Goal: Task Accomplishment & Management: Manage account settings

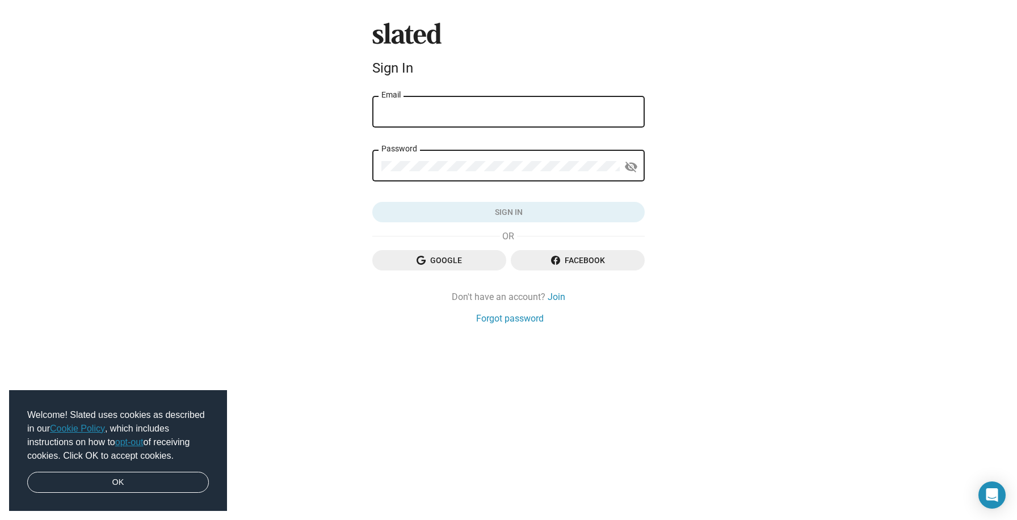
click at [501, 110] on input "Email" at bounding box center [508, 112] width 254 height 10
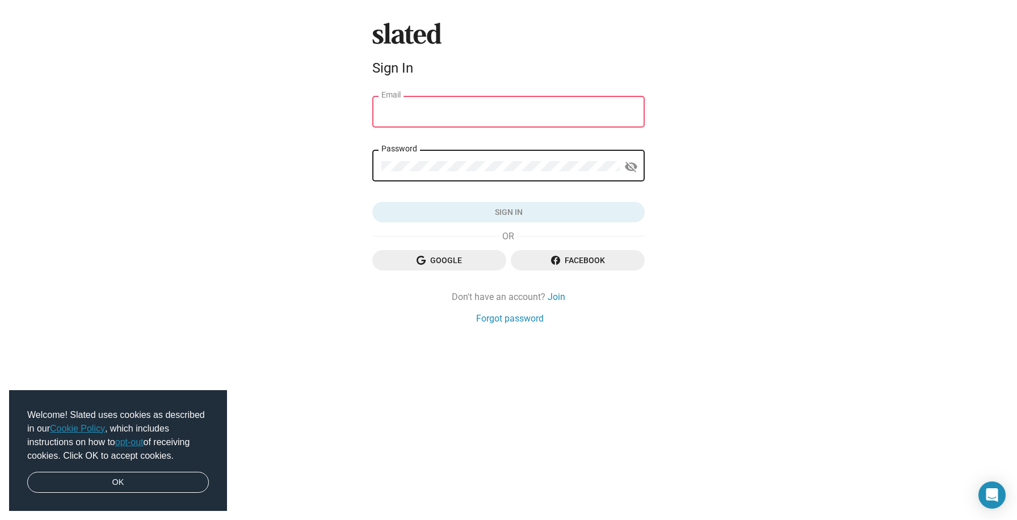
type input "[EMAIL_ADDRESS][DOMAIN_NAME]"
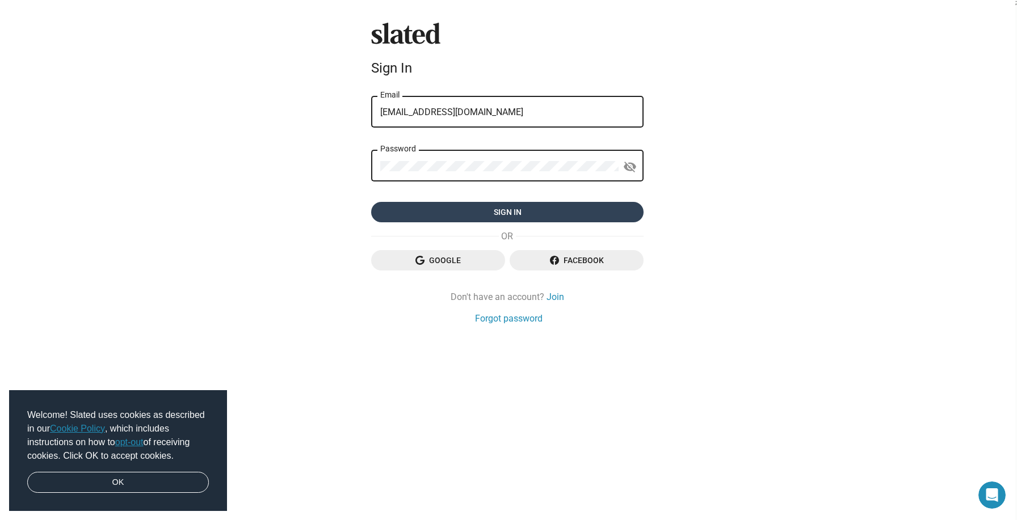
click at [512, 212] on span "Sign in" at bounding box center [507, 212] width 254 height 20
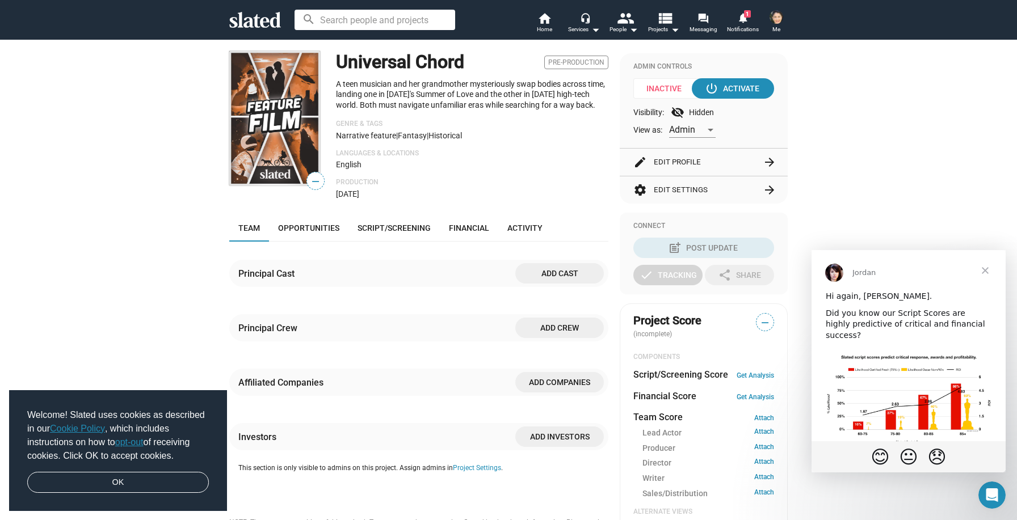
scroll to position [98, 0]
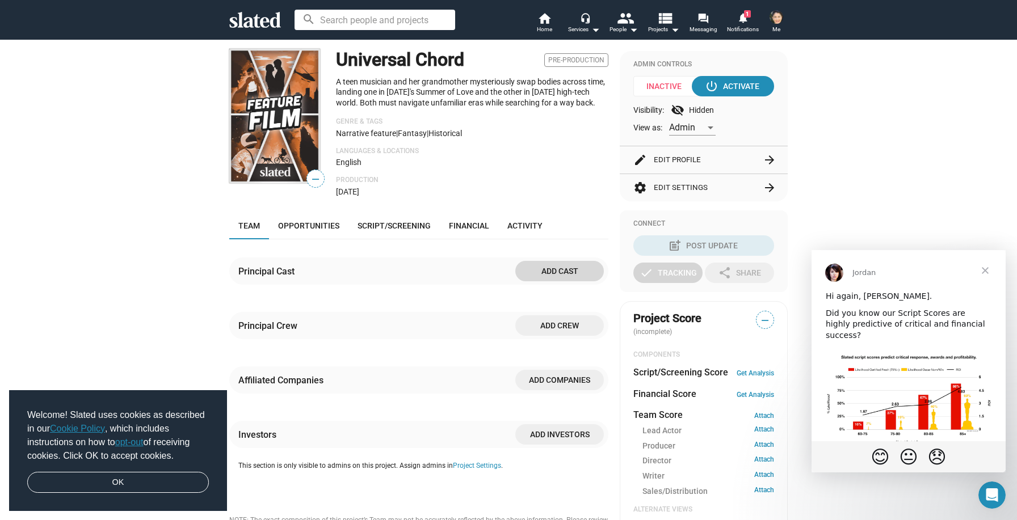
click at [547, 272] on span "Add cast" at bounding box center [559, 271] width 70 height 20
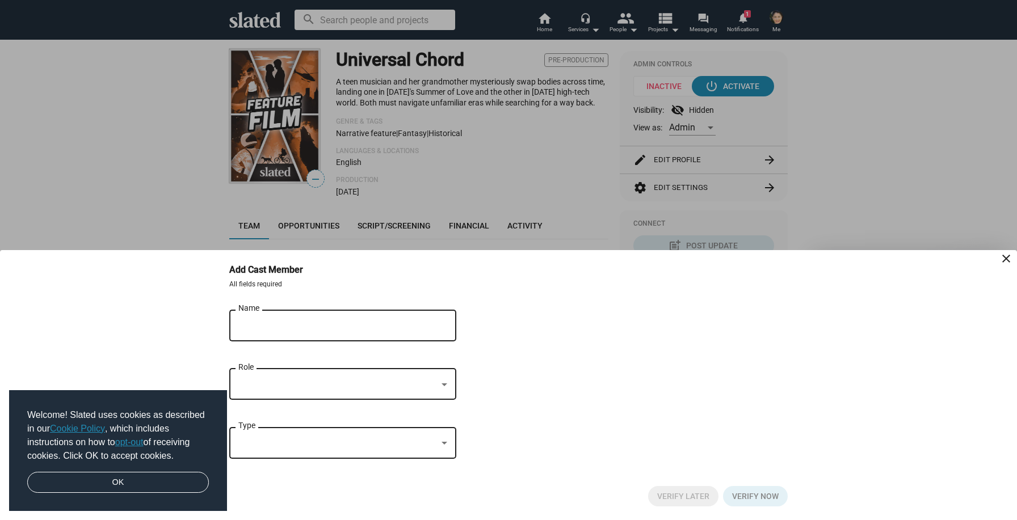
click at [314, 322] on input "Name" at bounding box center [334, 326] width 193 height 10
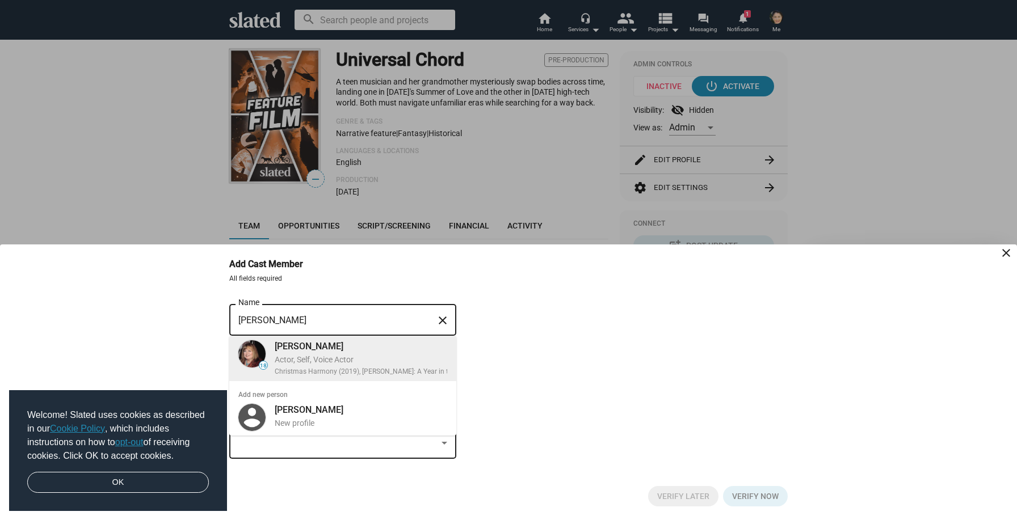
type input "Sally Struthers"
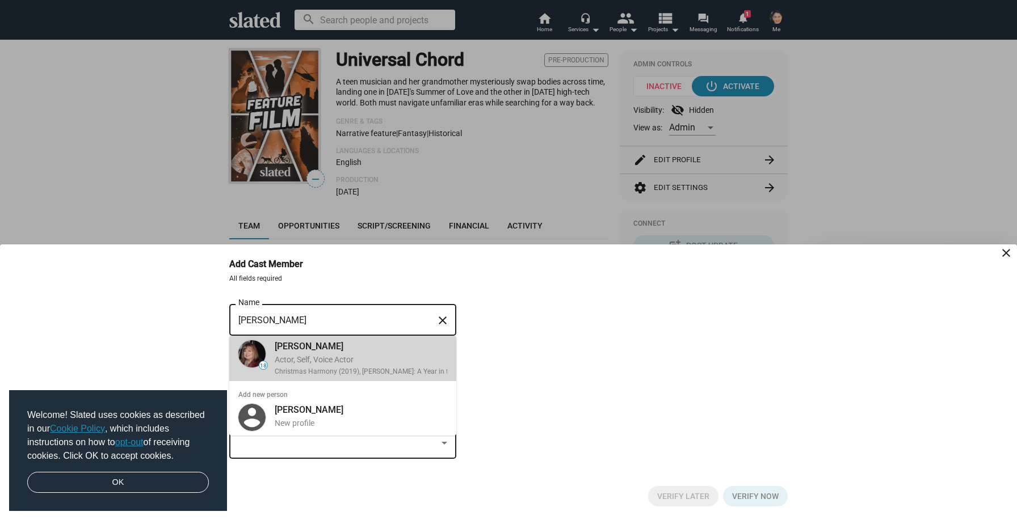
click at [306, 355] on div "Actor, Self, Voice Actor" at bounding box center [395, 360] width 241 height 11
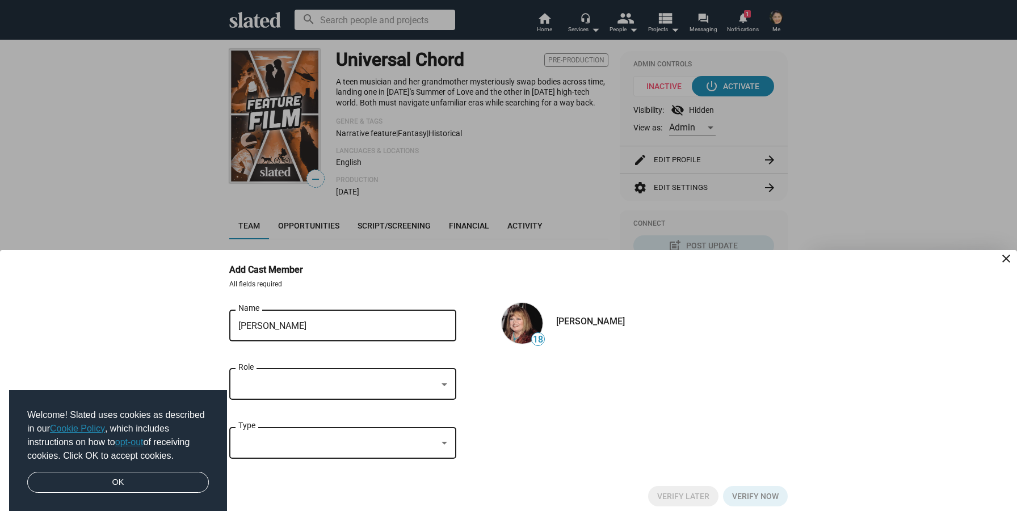
click at [291, 384] on div at bounding box center [337, 385] width 199 height 12
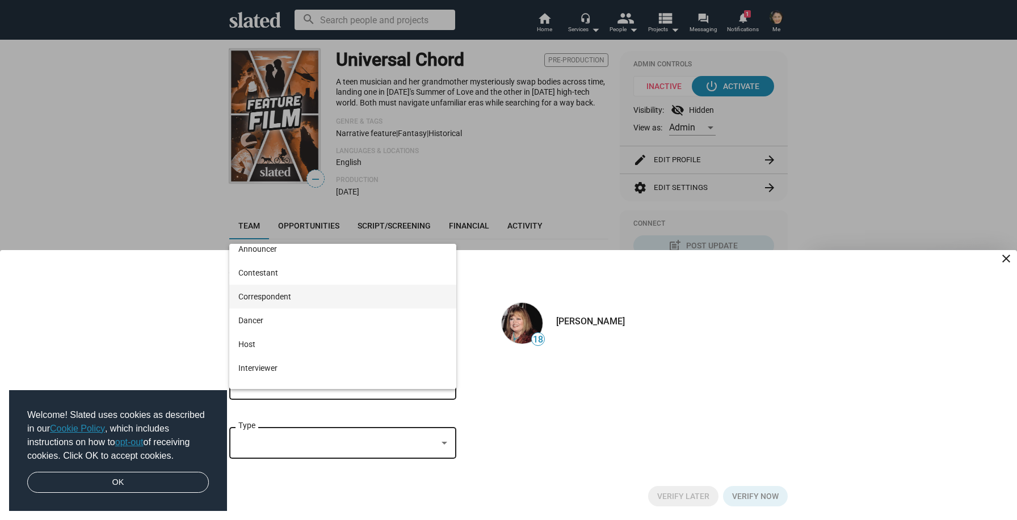
scroll to position [0, 0]
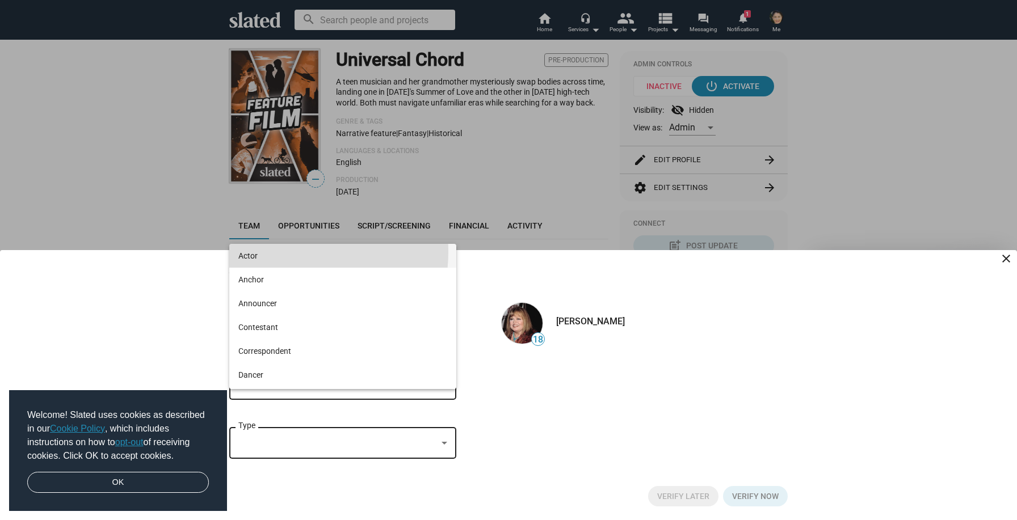
click at [287, 252] on span "Actor" at bounding box center [342, 256] width 209 height 24
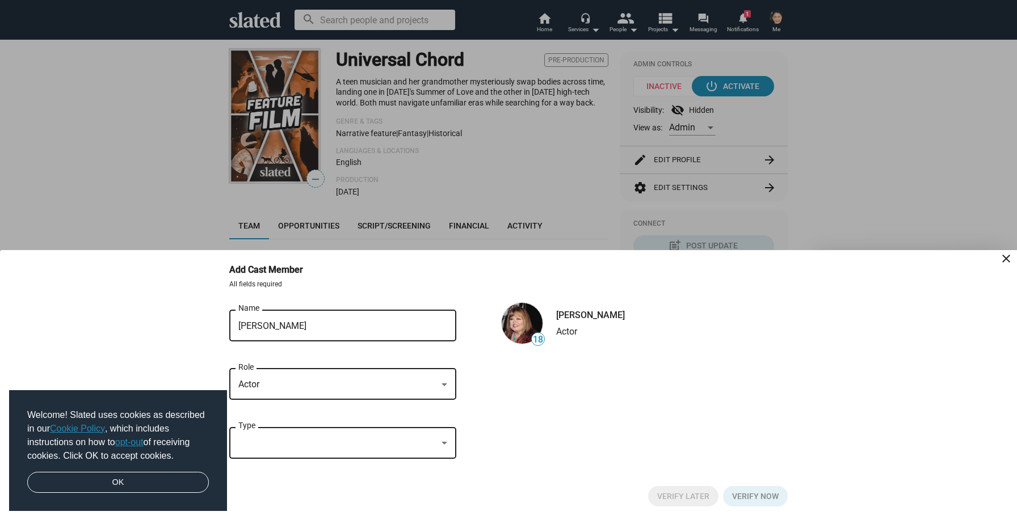
click at [262, 442] on div at bounding box center [337, 444] width 199 height 12
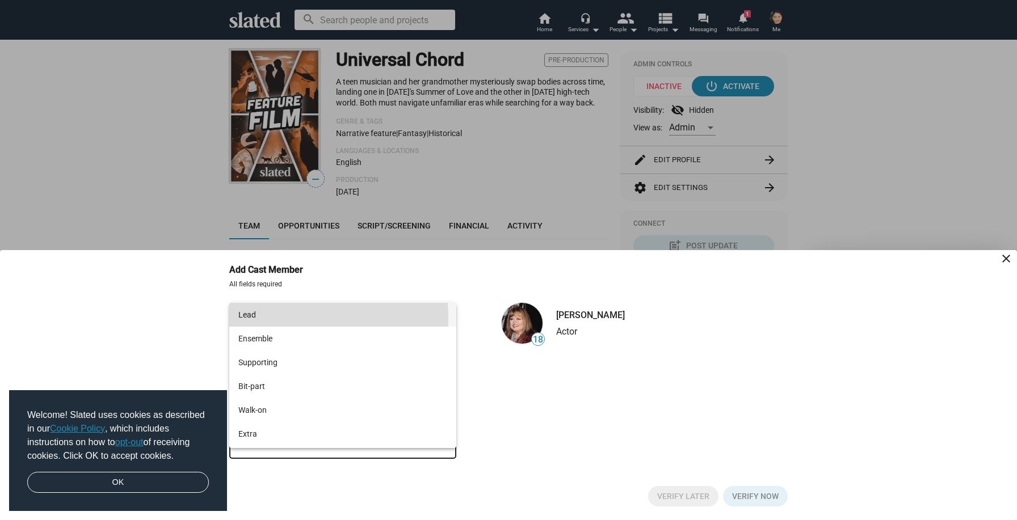
click at [283, 317] on span "Lead" at bounding box center [342, 315] width 209 height 24
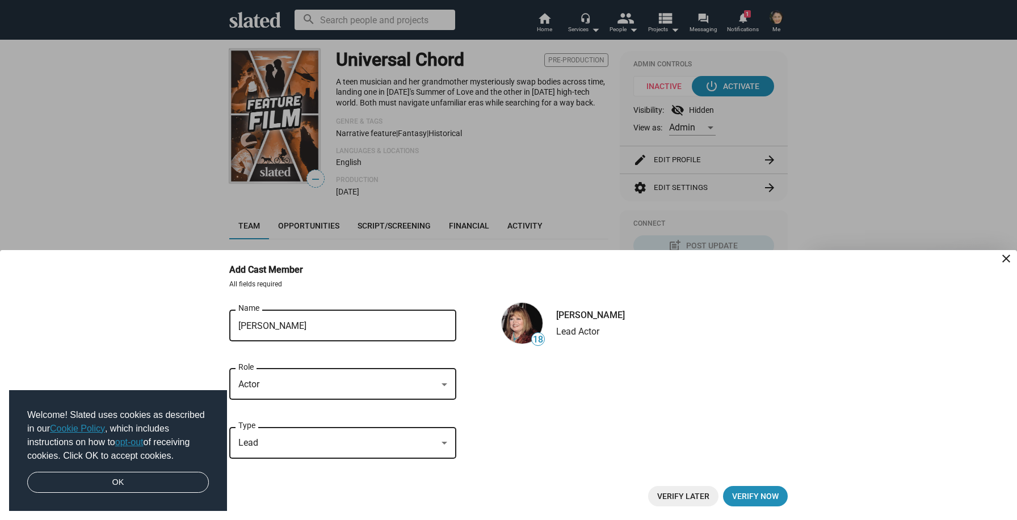
click at [463, 285] on p "All fields required" at bounding box center [508, 284] width 558 height 9
click at [752, 495] on span "Verify now" at bounding box center [755, 496] width 47 height 20
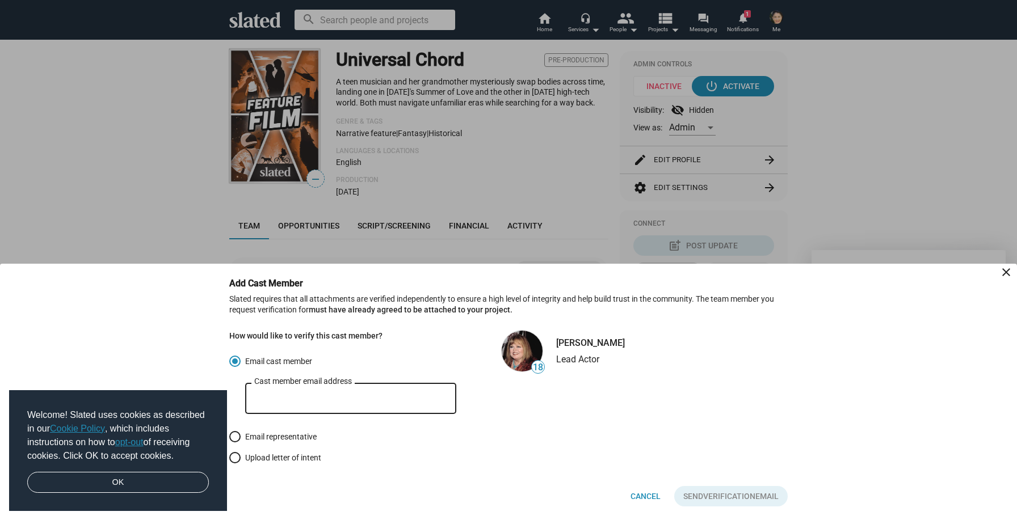
click at [455, 153] on div at bounding box center [508, 260] width 1017 height 520
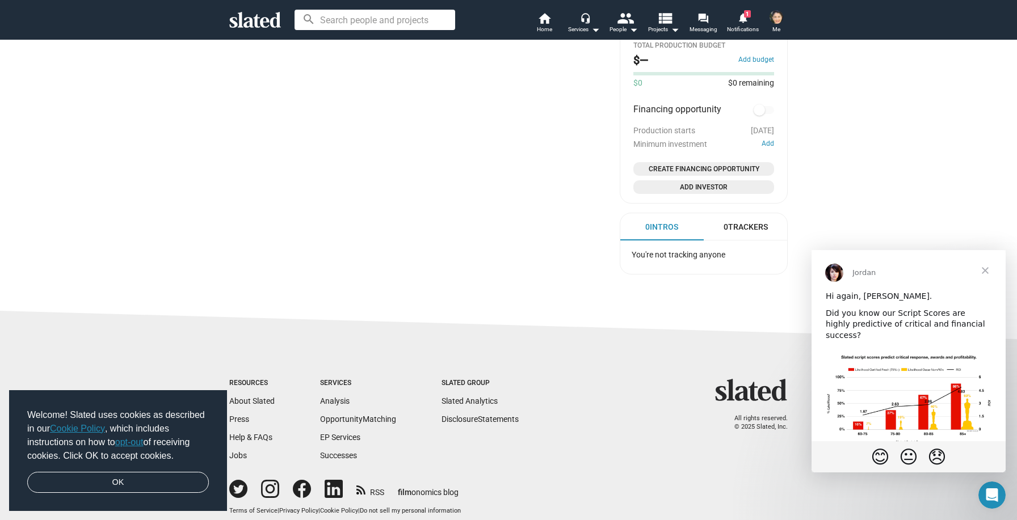
scroll to position [647, 0]
click at [151, 484] on link "OK" at bounding box center [118, 483] width 182 height 22
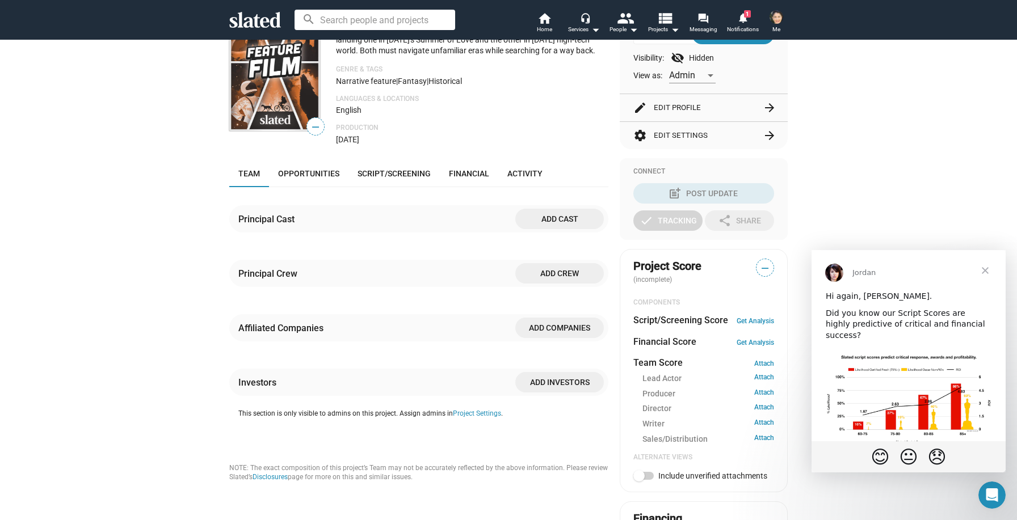
scroll to position [0, 0]
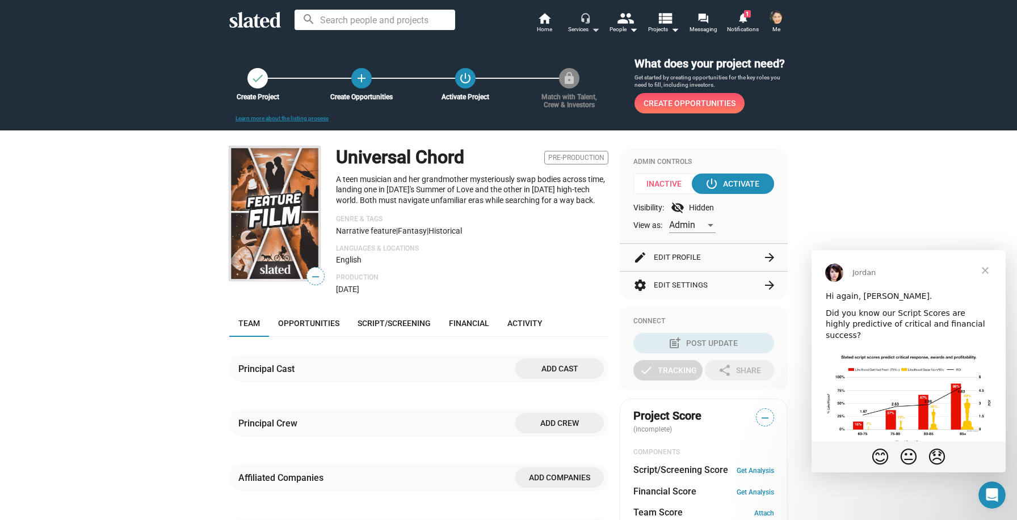
click at [586, 15] on mat-icon "headset_mic" at bounding box center [585, 17] width 10 height 10
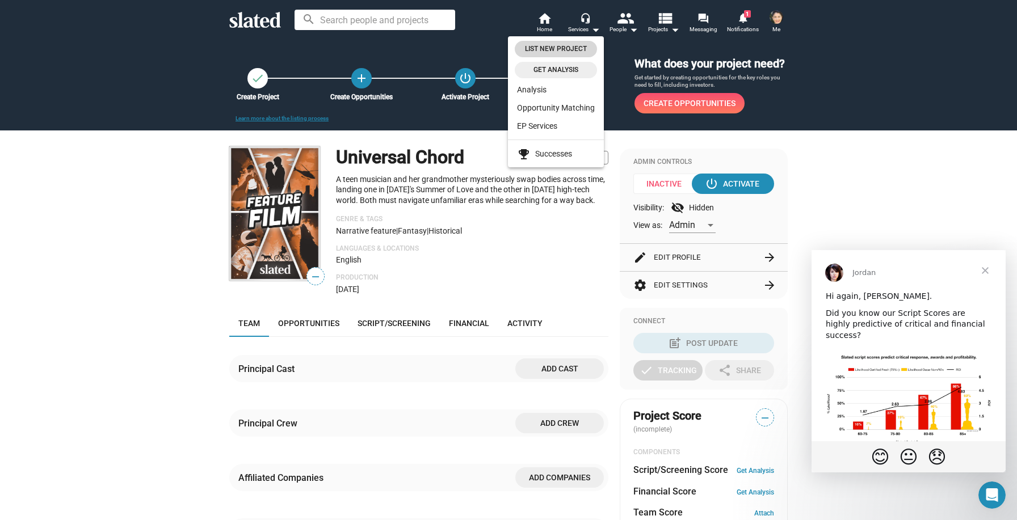
click at [556, 48] on span "List New Project" at bounding box center [556, 49] width 69 height 12
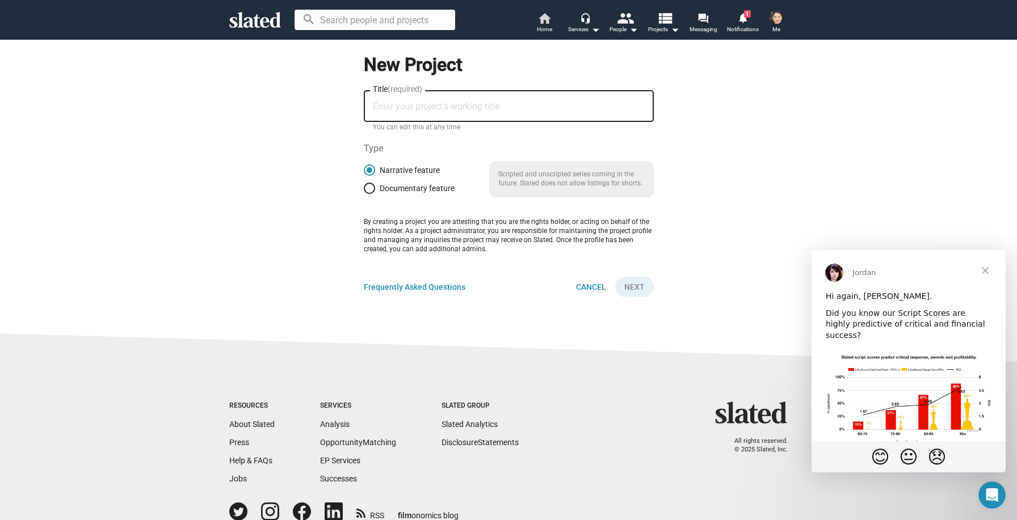
click at [545, 16] on mat-icon "home" at bounding box center [544, 18] width 14 height 14
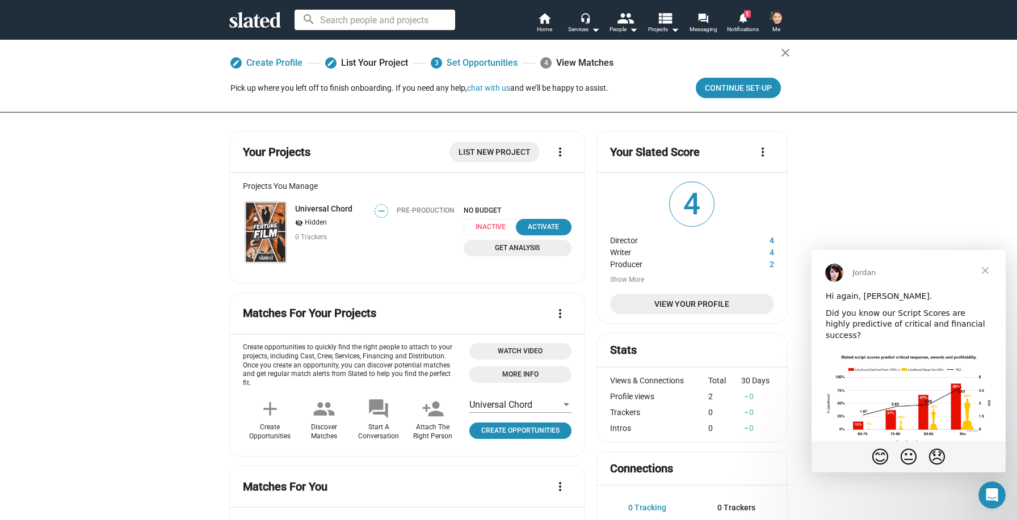
click at [262, 243] on img at bounding box center [265, 232] width 41 height 61
